Goal: Transaction & Acquisition: Obtain resource

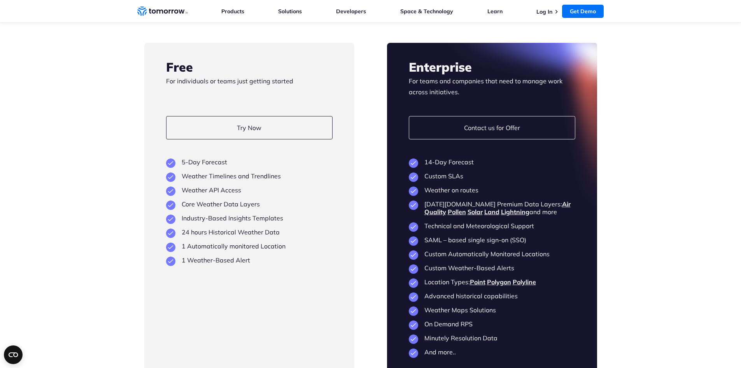
scroll to position [1440, 0]
drag, startPoint x: 492, startPoint y: 155, endPoint x: 451, endPoint y: 156, distance: 40.8
click at [451, 159] on li "14-Day Forecast" at bounding box center [492, 163] width 166 height 8
click at [367, 312] on div "Free For individuals or teams just getting started Try Now View Key Features 5-…" at bounding box center [370, 209] width 453 height 330
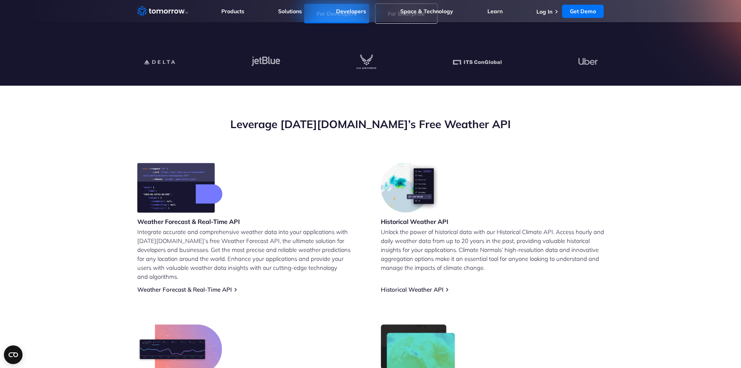
scroll to position [0, 0]
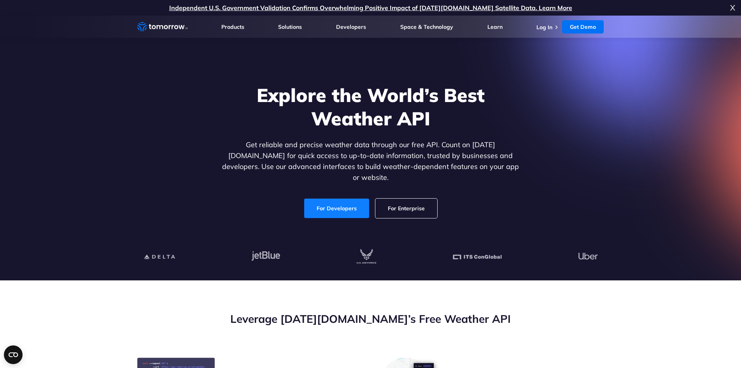
click at [338, 198] on link "For Developers" at bounding box center [336, 207] width 65 height 19
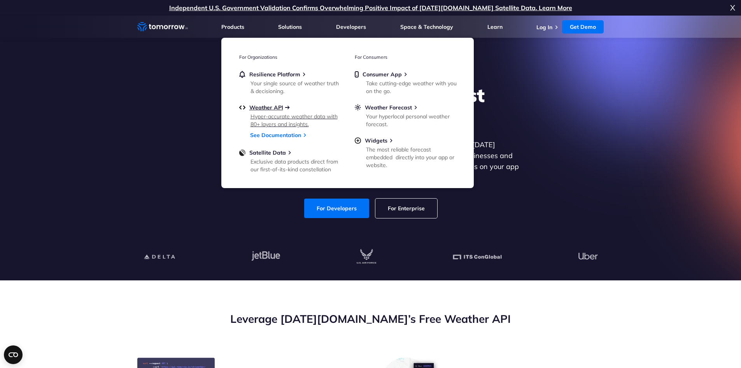
click at [266, 105] on span "Weather API" at bounding box center [266, 107] width 34 height 7
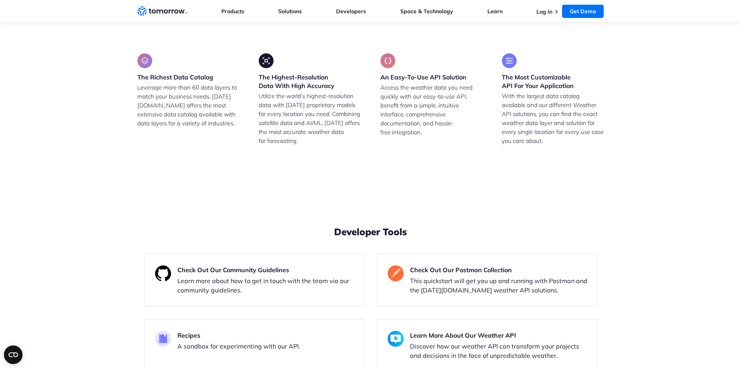
scroll to position [1478, 0]
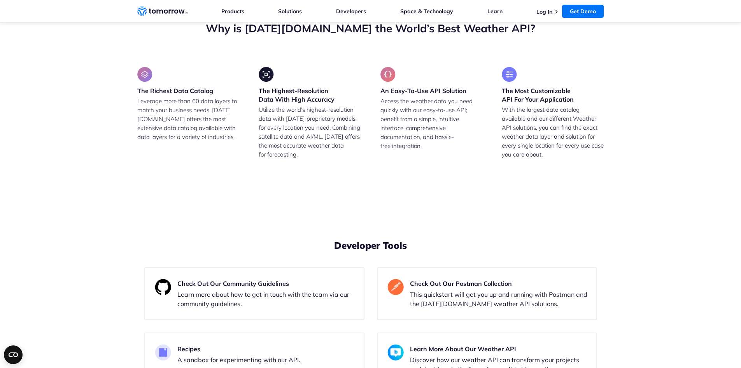
click at [438, 92] on div at bounding box center [492, 170] width 210 height 330
click at [440, 89] on link "Contact us for Offer" at bounding box center [492, 89] width 166 height 23
